Goal: Check status: Check status

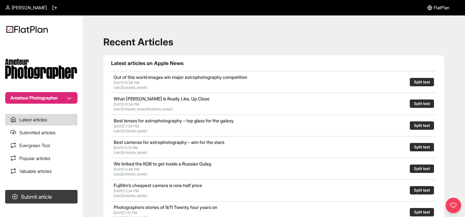
click at [29, 101] on button "Amateur Photographer" at bounding box center [41, 98] width 72 height 12
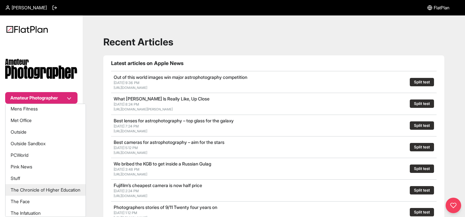
scroll to position [175, 0]
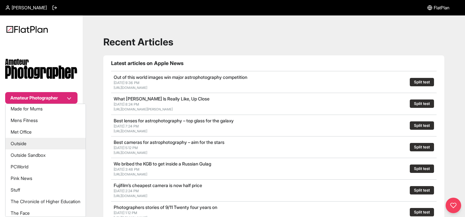
click at [23, 143] on button "Outside" at bounding box center [45, 144] width 80 height 12
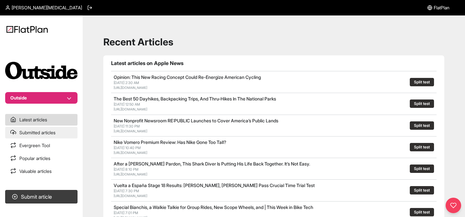
click at [36, 133] on link "Submitted articles" at bounding box center [41, 133] width 72 height 12
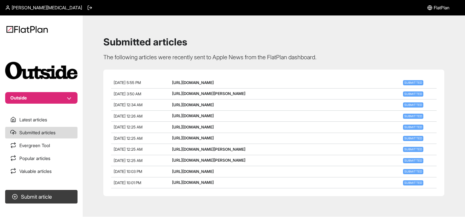
drag, startPoint x: 374, startPoint y: 161, endPoint x: 171, endPoint y: 84, distance: 217.5
click at [170, 84] on section "Sep 11, 2025, 5:55 PM https://www.backpacker.com/gear/footwear/hiking-boots/bes…" at bounding box center [273, 133] width 341 height 127
copy section "https://www.backpacker.com/gear/footwear/hiking-boots/best-hiking-shoes/ Submit…"
click at [155, 57] on p "The following articles were recently sent to Apple News from the FlatPlan dashb…" at bounding box center [273, 57] width 341 height 9
click at [158, 79] on div "Sep 11, 2025, 5:55 PM https://www.backpacker.com/gear/footwear/hiking-boots/bes…" at bounding box center [273, 82] width 325 height 11
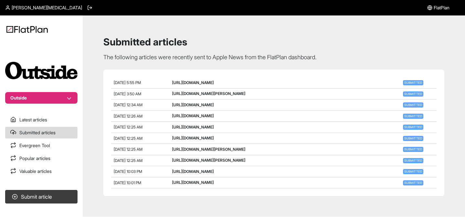
drag, startPoint x: 160, startPoint y: 83, endPoint x: 113, endPoint y: 83, distance: 47.4
click at [113, 83] on div "Sep 11, 2025, 5:55 PM https://www.backpacker.com/gear/footwear/hiking-boots/bes…" at bounding box center [273, 82] width 325 height 11
copy span "Sep 11, 2025, 5:55 PM"
click at [216, 31] on div "Submitted articles The following articles were recently sent to Apple News from…" at bounding box center [273, 116] width 366 height 186
drag, startPoint x: 112, startPoint y: 82, endPoint x: 377, endPoint y: 163, distance: 277.4
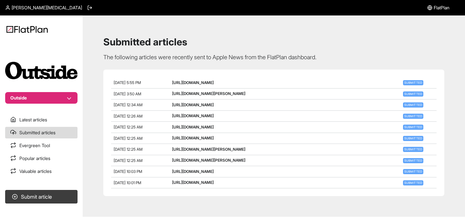
click at [377, 163] on section "Sep 11, 2025, 5:55 PM https://www.backpacker.com/gear/footwear/hiking-boots/bes…" at bounding box center [273, 133] width 341 height 127
click at [342, 41] on h1 "Submitted articles" at bounding box center [273, 42] width 341 height 12
